Goal: Check status: Check status

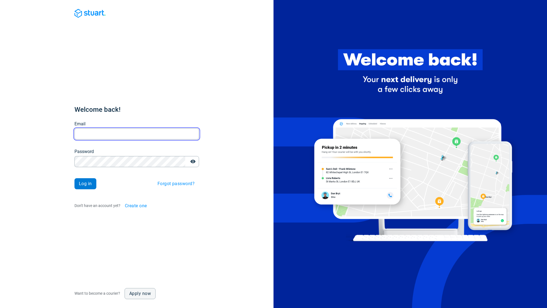
type input "cat.barrett@korelogic.co.uk"
click at [87, 185] on span "Log in" at bounding box center [85, 184] width 13 height 4
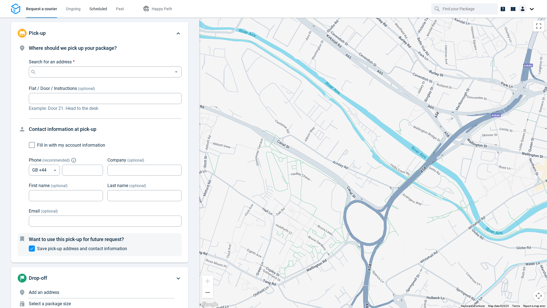
click at [91, 9] on span "Scheduled" at bounding box center [98, 9] width 18 height 4
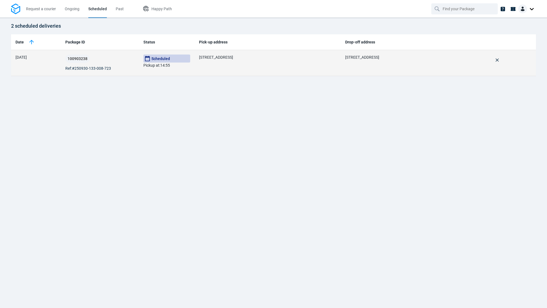
click at [103, 69] on span "Ref: #250930-133-008-723" at bounding box center [88, 69] width 46 height 6
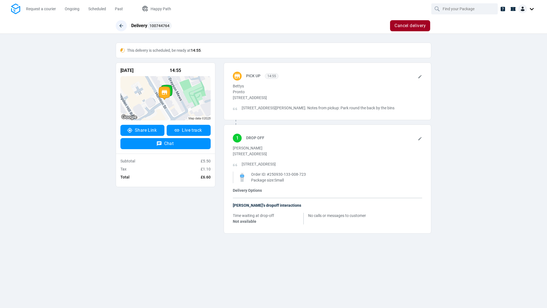
click at [122, 28] on icon "button" at bounding box center [122, 26] width 6 height 6
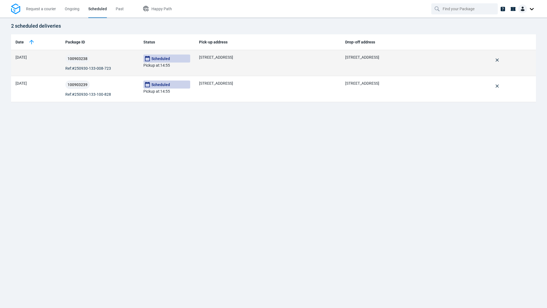
click at [102, 52] on td "100903238 Ref: #250930-133-008-723" at bounding box center [100, 63] width 78 height 26
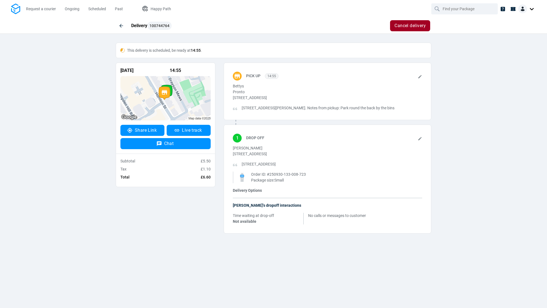
click at [119, 31] on span at bounding box center [121, 25] width 11 height 11
click at [124, 24] on button "button" at bounding box center [121, 25] width 11 height 11
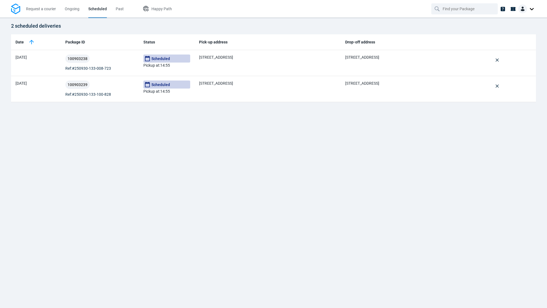
click at [244, 148] on div "2 scheduled deliveries Date Package ID Status Pick-up address Drop-off address …" at bounding box center [273, 163] width 547 height 290
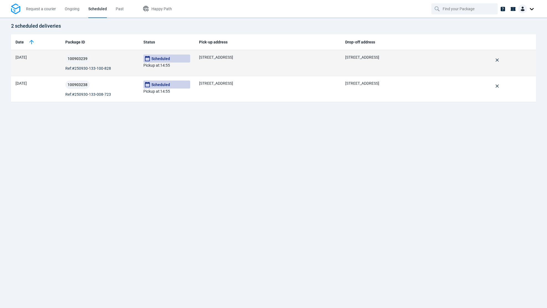
click at [86, 67] on span "Ref: #250930-133-100-828" at bounding box center [88, 69] width 46 height 6
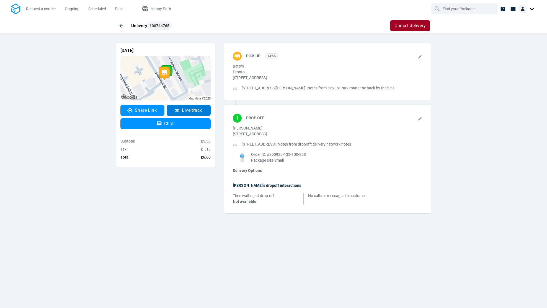
click at [193, 114] on link "Live track" at bounding box center [189, 110] width 44 height 11
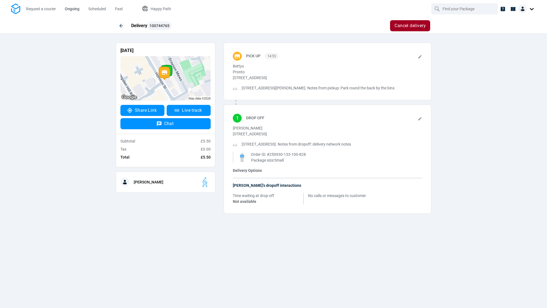
click at [78, 10] on span "Ongoing" at bounding box center [72, 9] width 15 height 4
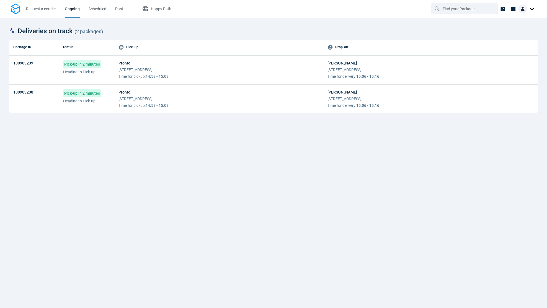
click at [141, 64] on span "Pronto" at bounding box center [144, 63] width 50 height 6
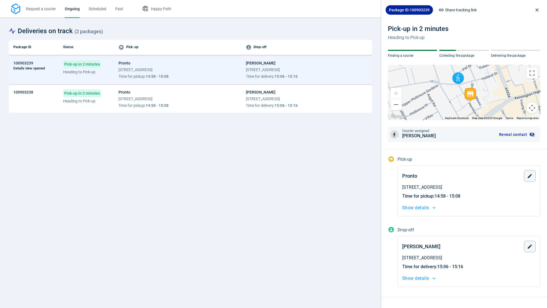
click at [148, 99] on span "[STREET_ADDRESS]" at bounding box center [144, 99] width 50 height 6
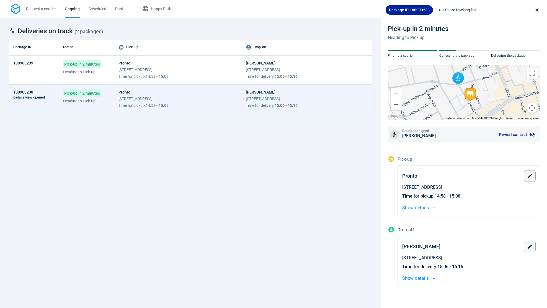
click at [148, 99] on span "[STREET_ADDRESS]" at bounding box center [144, 99] width 50 height 6
click at [153, 75] on span "14:58 - 15:08" at bounding box center [157, 76] width 23 height 4
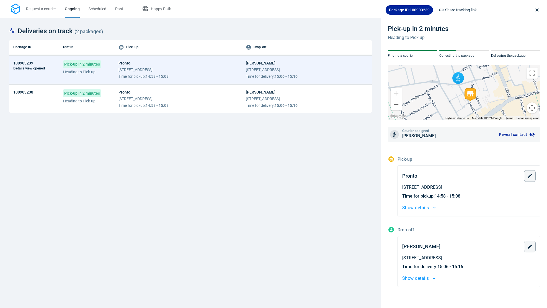
click at [157, 98] on span "[STREET_ADDRESS]" at bounding box center [144, 99] width 50 height 6
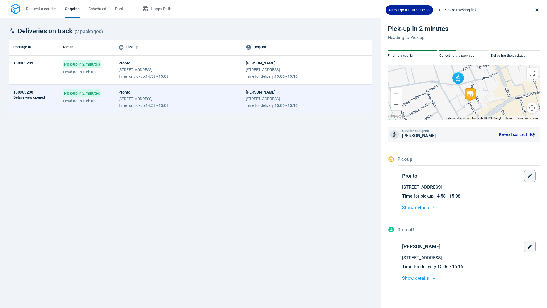
scroll to position [0, 0]
click at [101, 79] on td "Pick-up in 2 minutes Heading to Pick-up" at bounding box center [86, 70] width 55 height 28
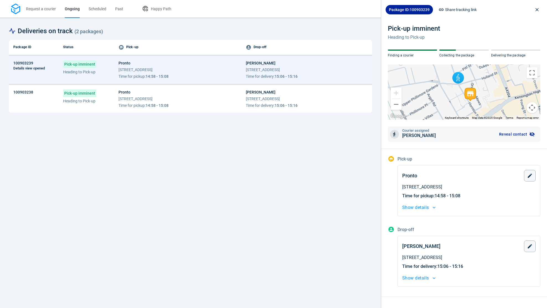
scroll to position [22, 0]
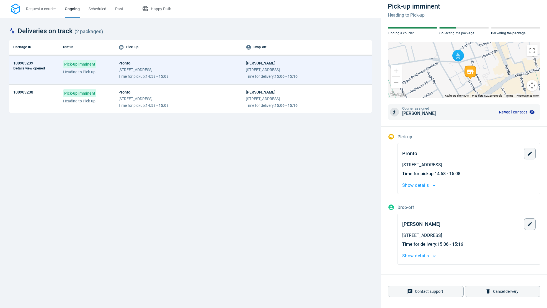
click at [429, 255] on button "Show details" at bounding box center [468, 256] width 133 height 8
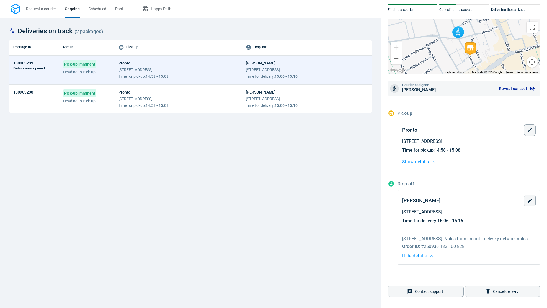
scroll to position [0, 0]
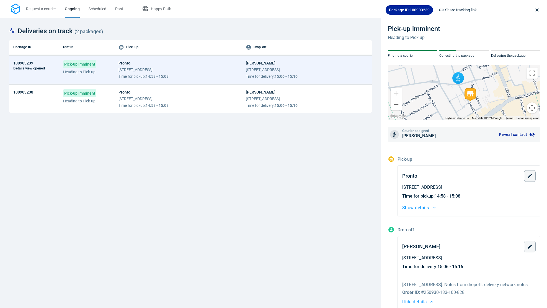
drag, startPoint x: 284, startPoint y: 146, endPoint x: 303, endPoint y: 100, distance: 49.5
click at [284, 146] on div "Package ID Status Pick-up Drop-off 100903239 Details view opened Pick-up immine…" at bounding box center [190, 169] width 363 height 259
